Goal: Task Accomplishment & Management: Manage account settings

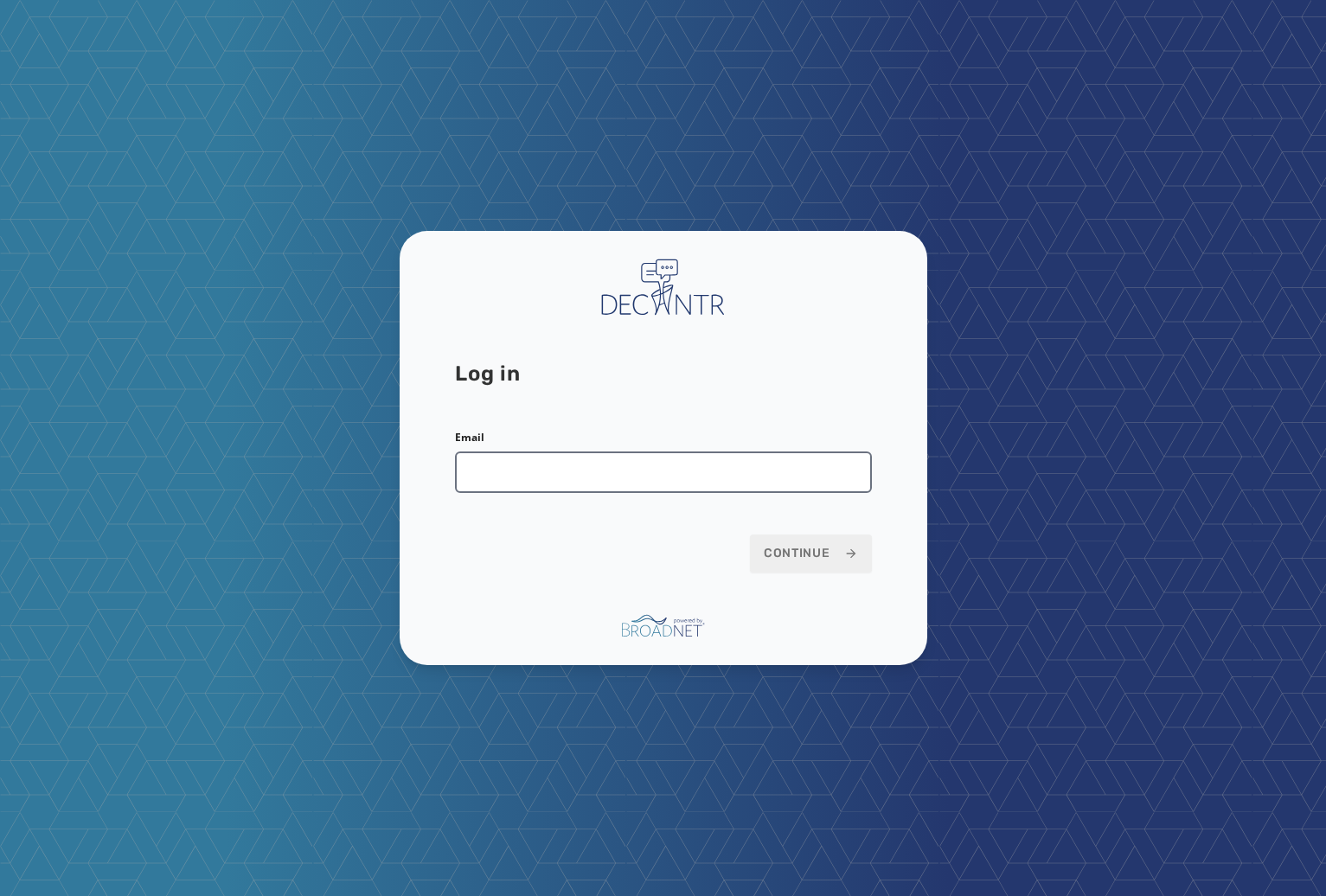
click at [536, 468] on input "Email" at bounding box center [663, 472] width 417 height 41
type input "**********"
click at [820, 557] on span "Continue" at bounding box center [811, 554] width 95 height 18
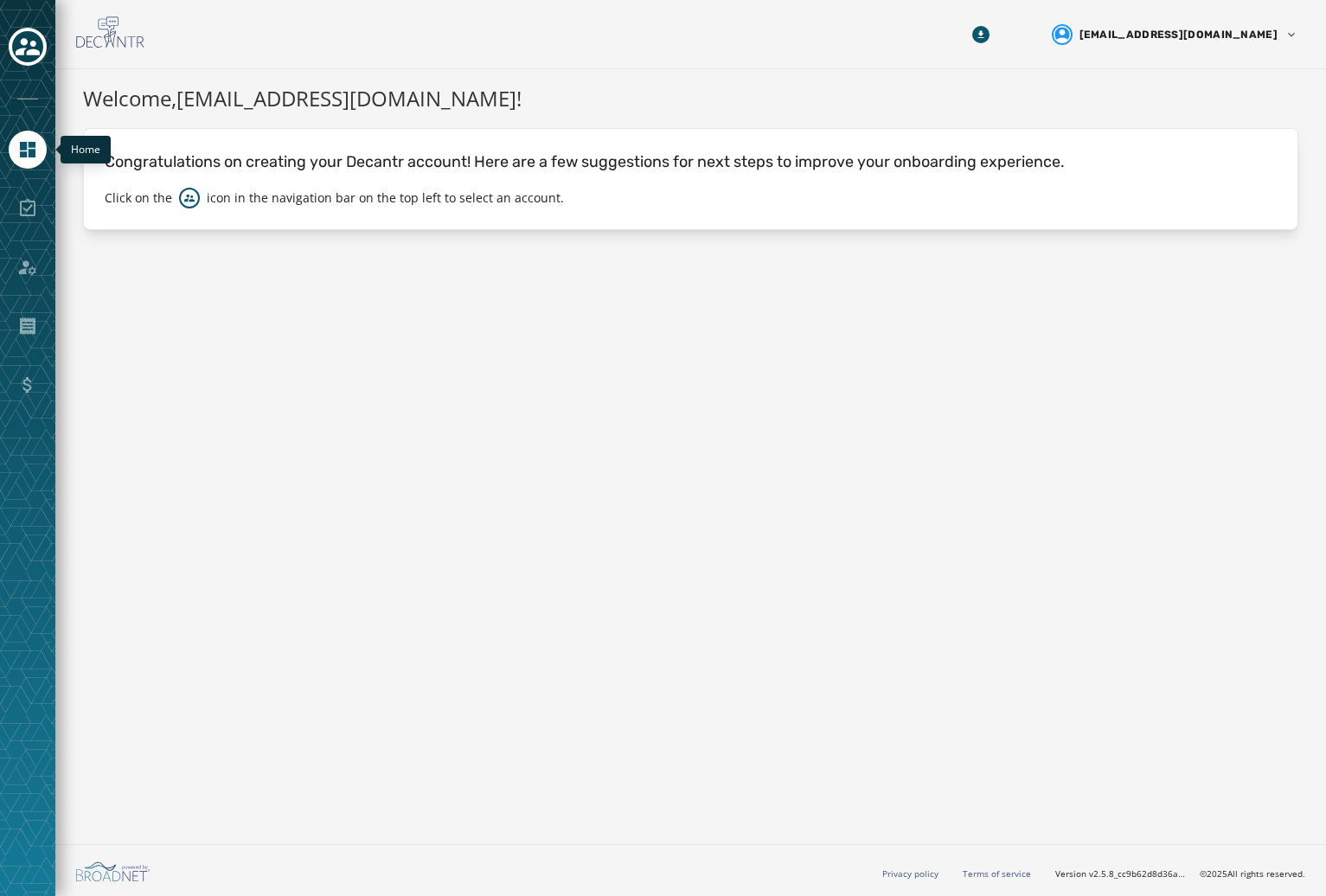
click at [37, 165] on link "Navigate to Home" at bounding box center [27, 149] width 38 height 38
click at [39, 43] on div "Toggle account select drawer" at bounding box center [28, 47] width 32 height 32
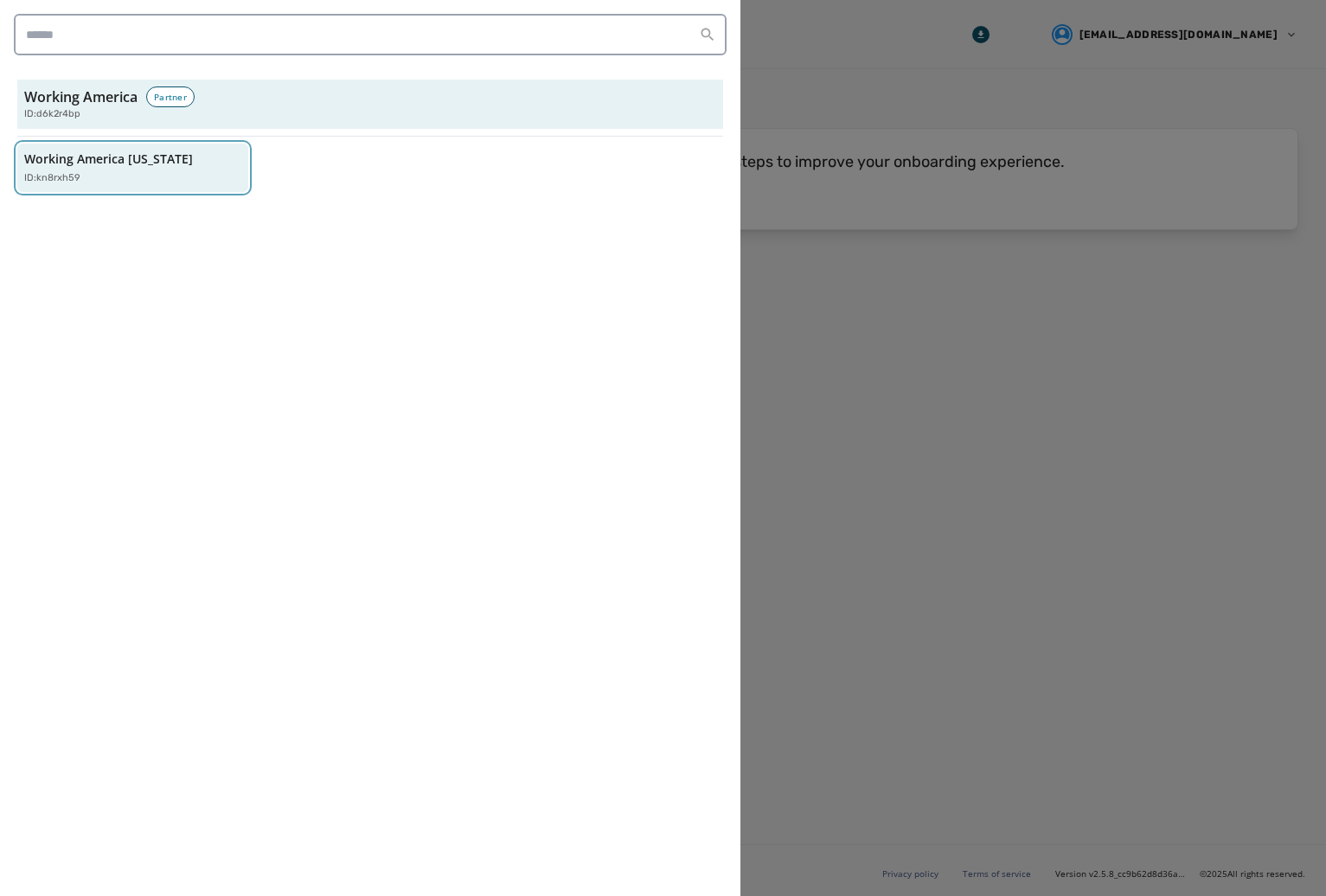
click at [129, 186] on button "Working America [US_STATE] ID: kn8rxh59" at bounding box center [133, 168] width 231 height 49
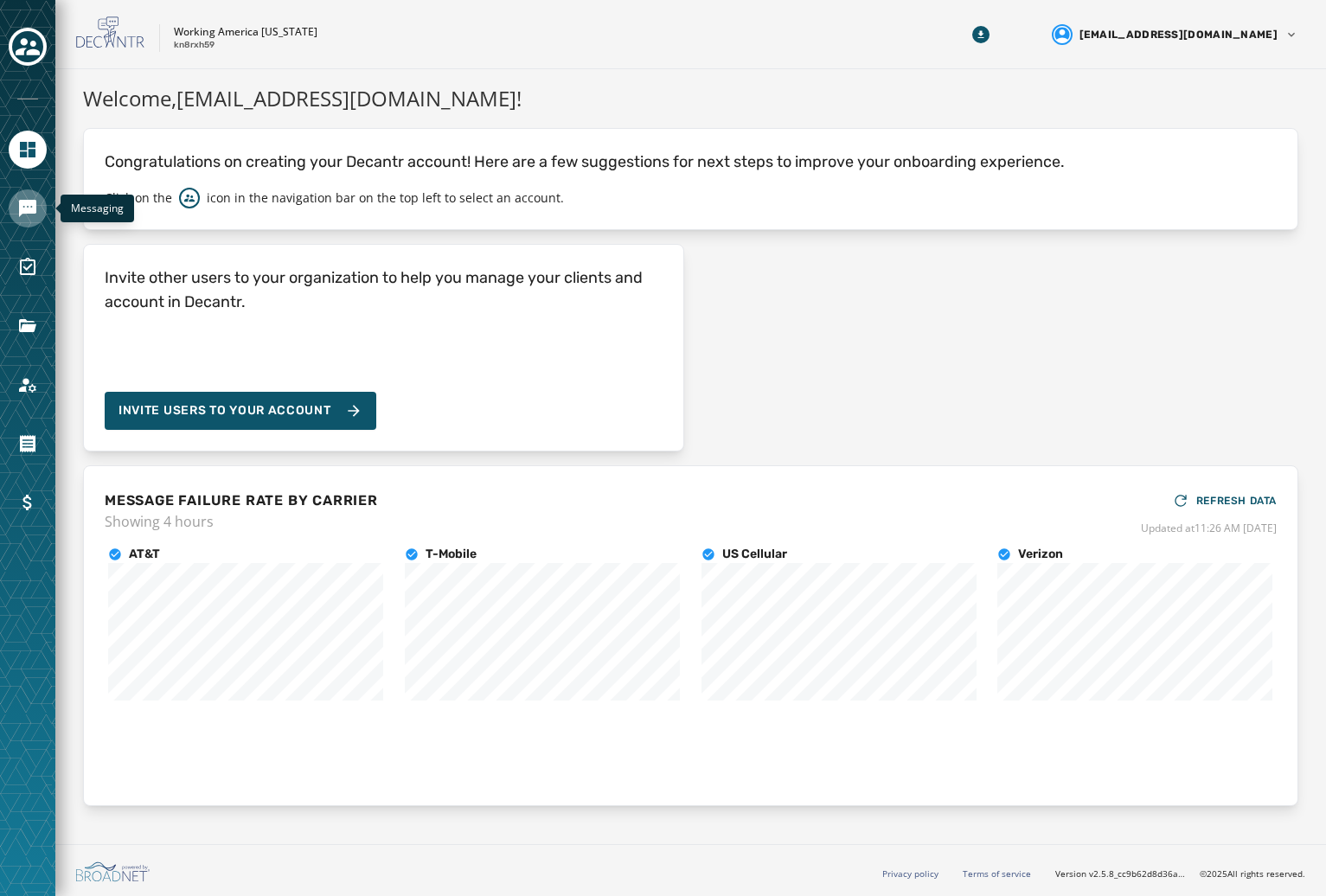
click at [34, 209] on icon "Navigate to Messaging" at bounding box center [28, 208] width 18 height 18
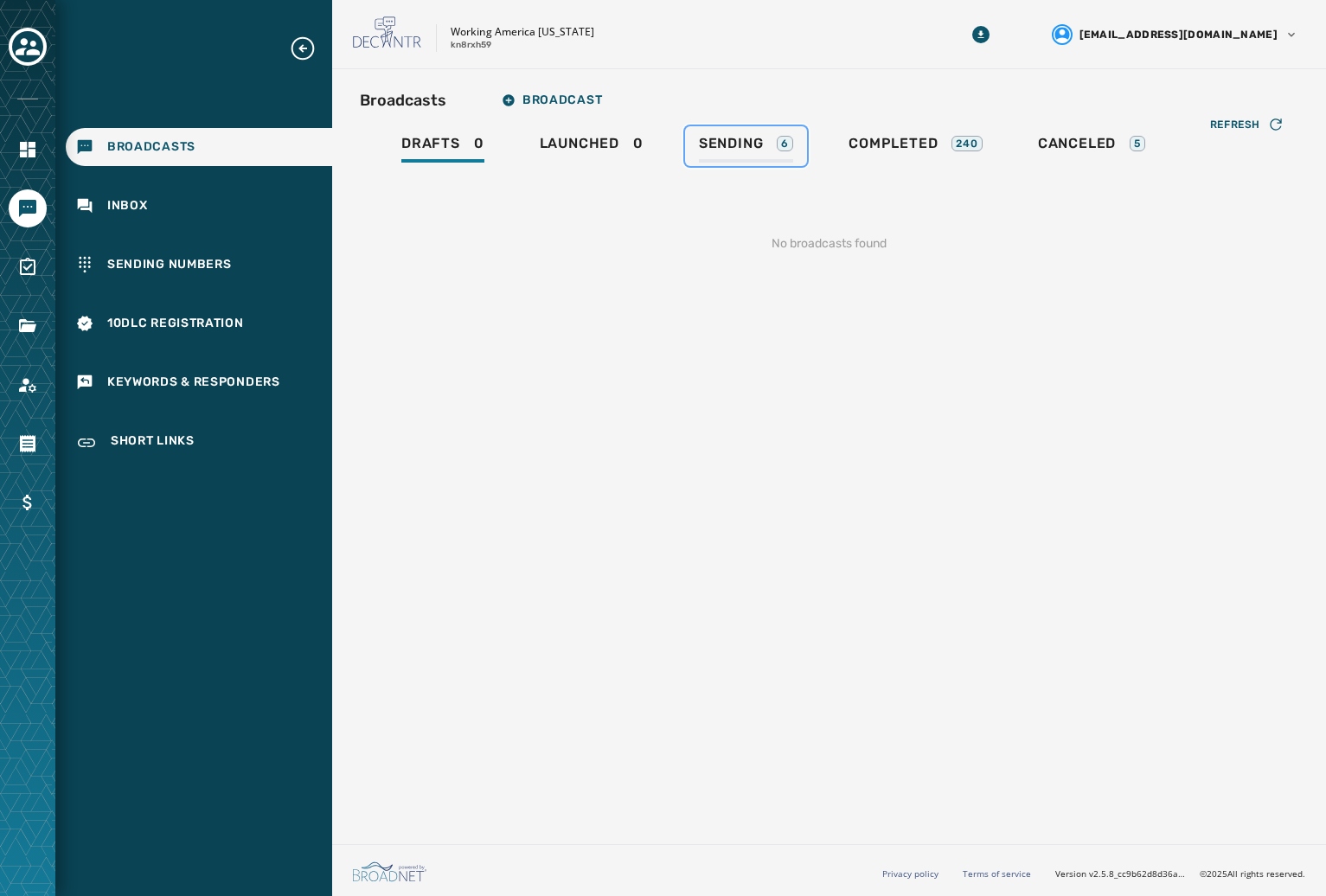
click at [771, 144] on div "Sending 6" at bounding box center [747, 149] width 95 height 28
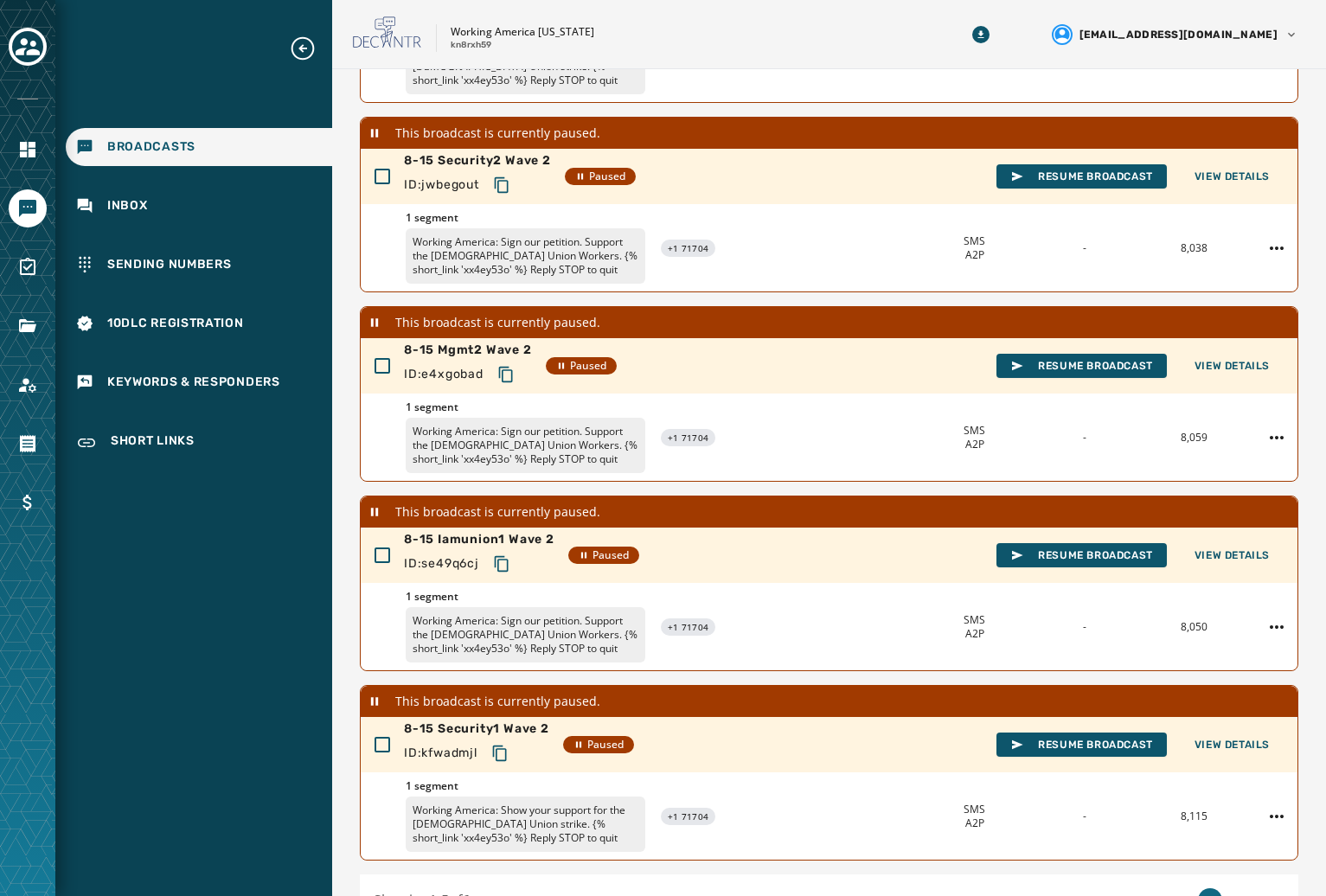
scroll to position [346, 0]
